Goal: Browse casually

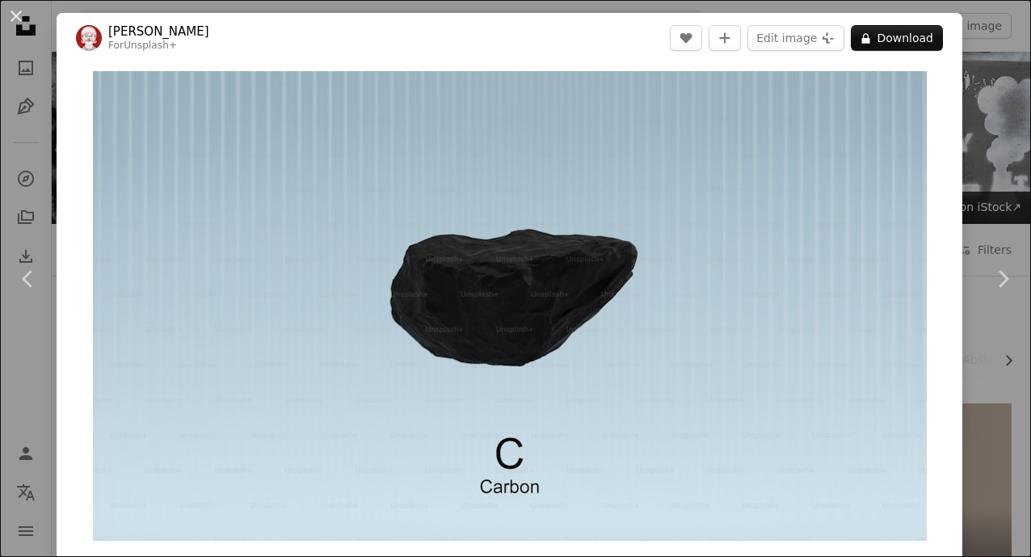
scroll to position [961, 0]
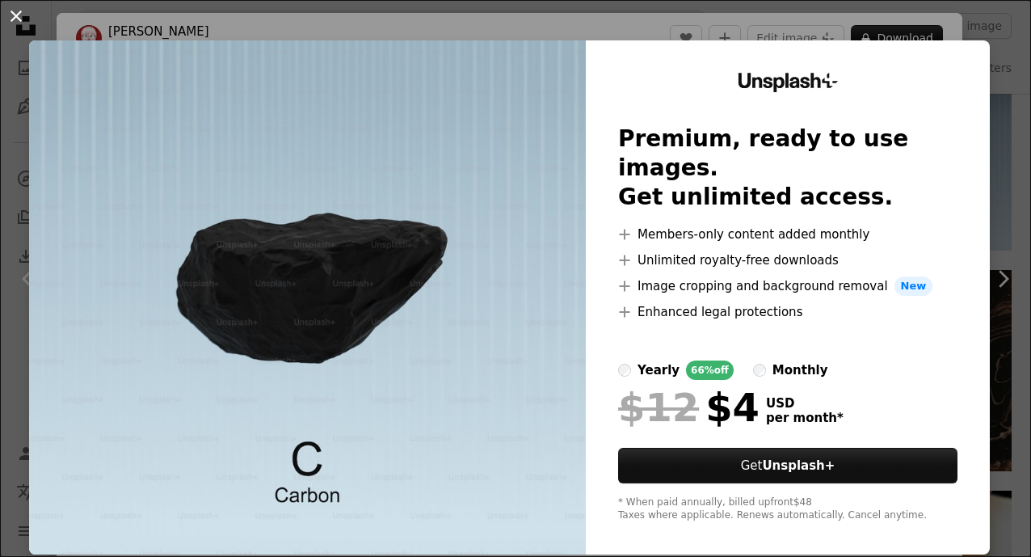
click at [14, 18] on button "An X shape" at bounding box center [15, 15] width 19 height 19
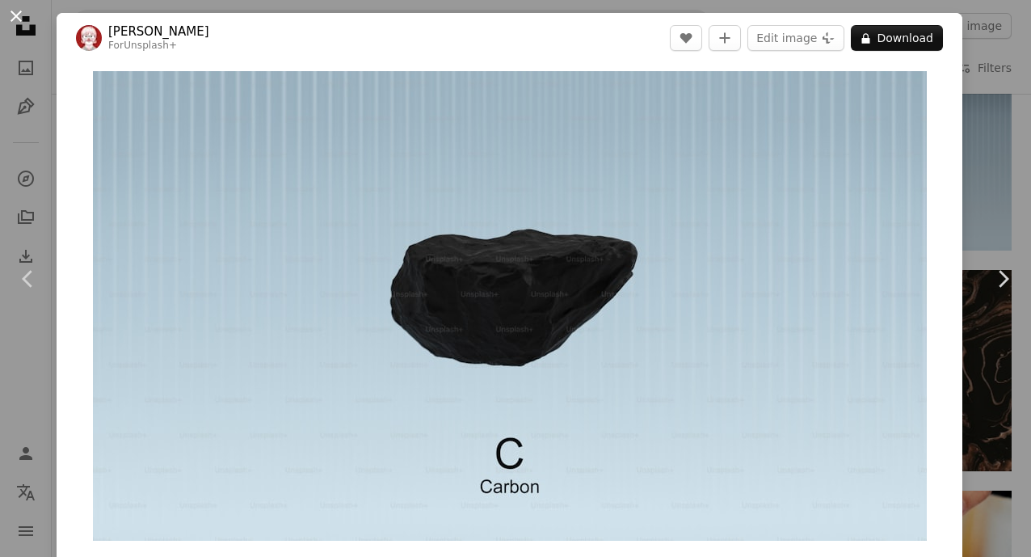
click at [22, 13] on button "An X shape" at bounding box center [15, 15] width 19 height 19
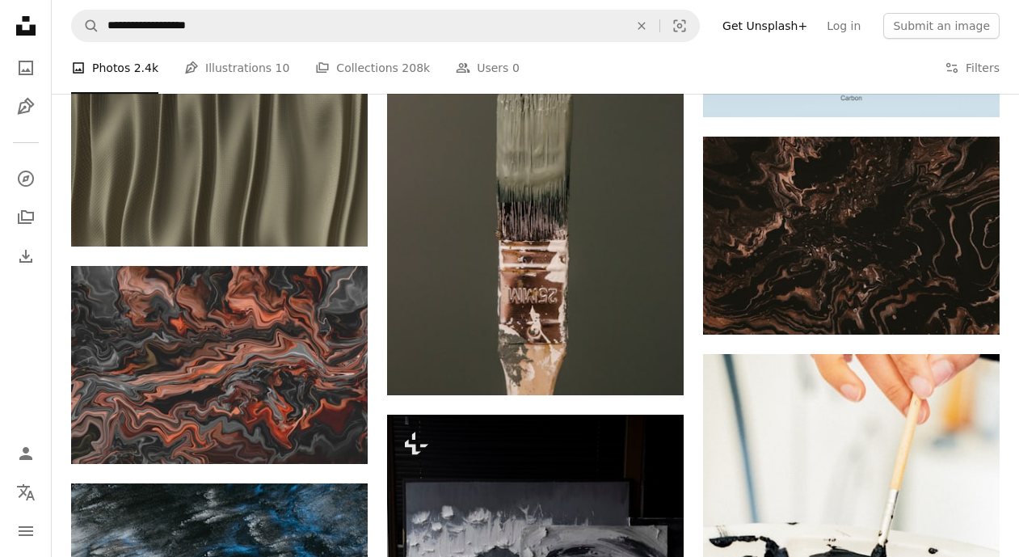
scroll to position [1381, 0]
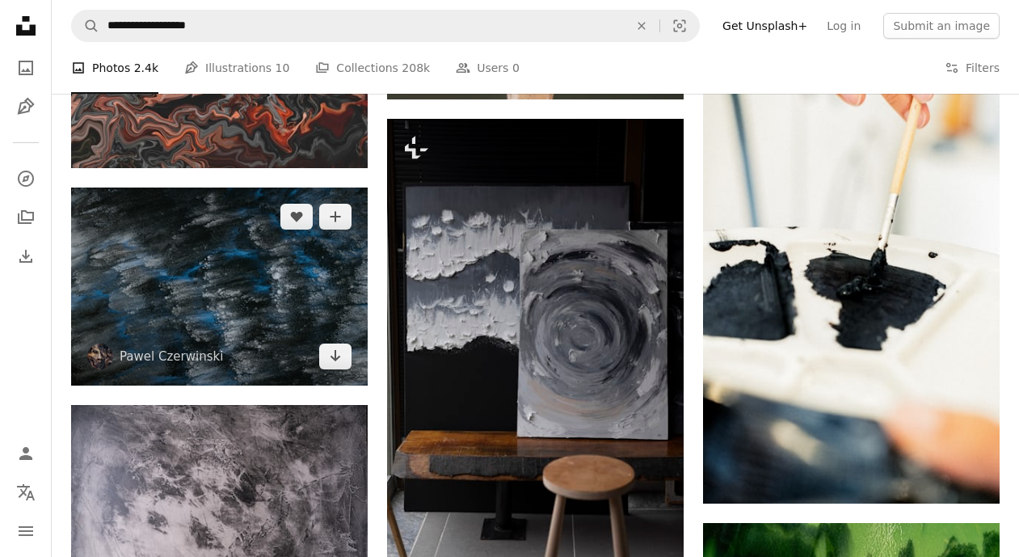
click at [277, 268] on img at bounding box center [219, 286] width 296 height 198
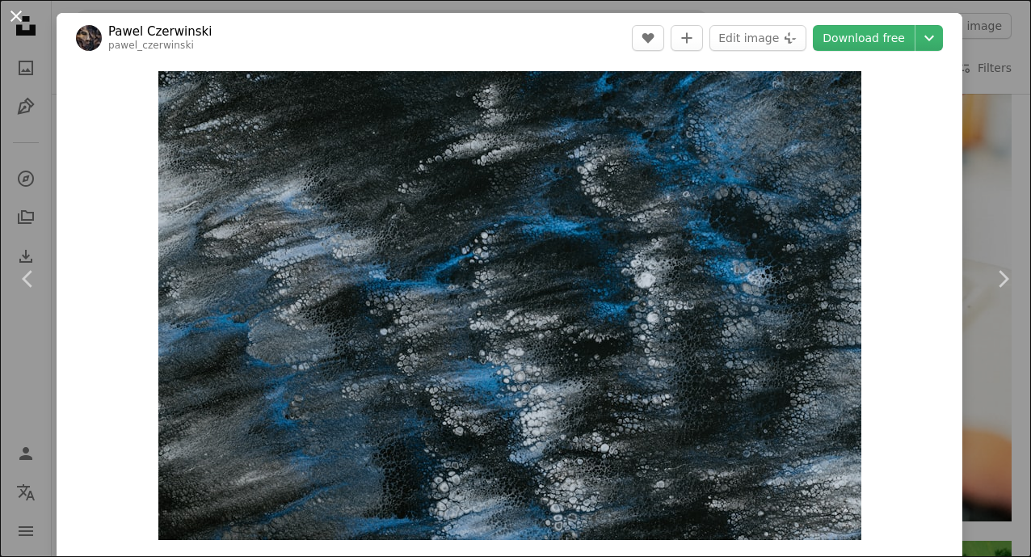
click at [12, 19] on button "An X shape" at bounding box center [15, 15] width 19 height 19
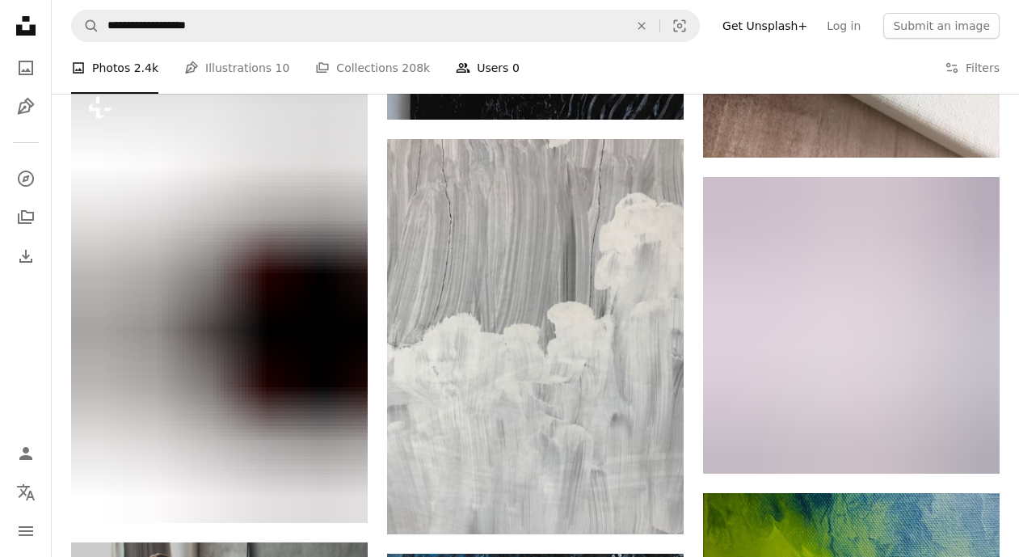
scroll to position [2715, 0]
